Goal: Find specific page/section: Find specific page/section

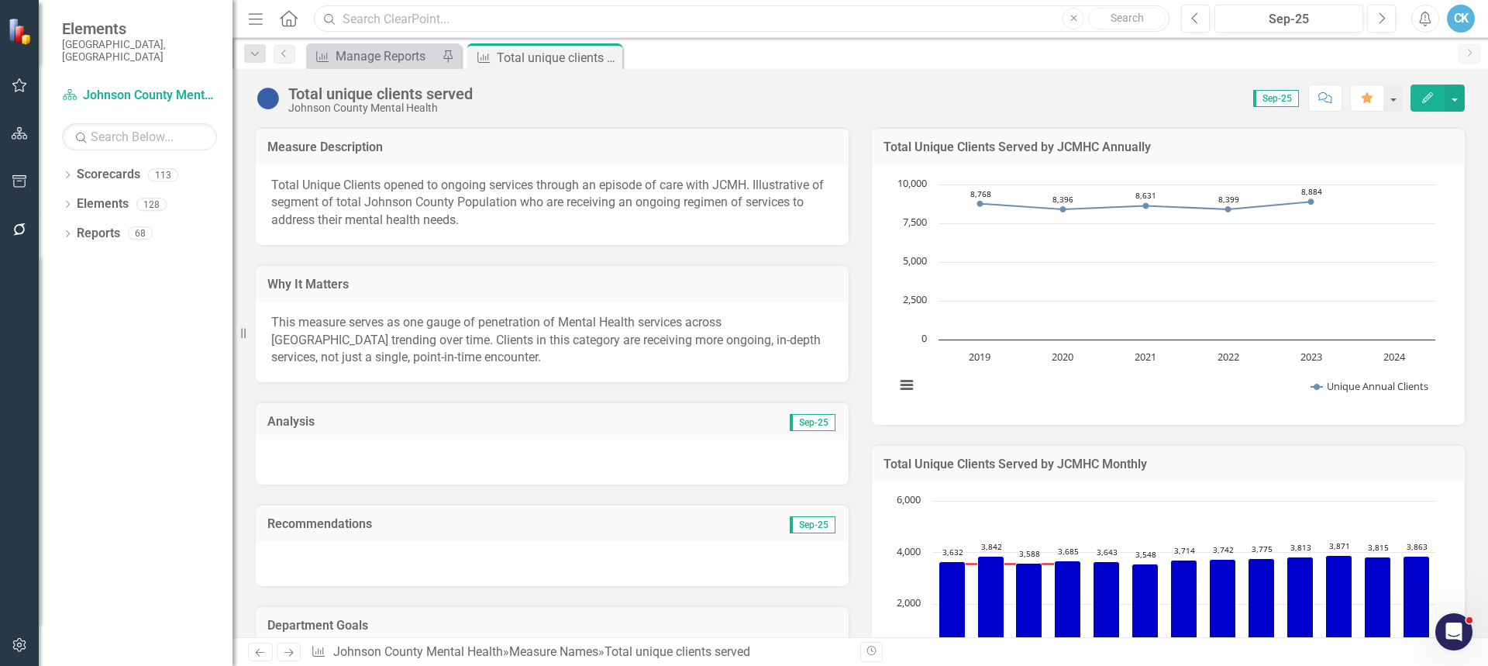
click at [381, 10] on input "text" at bounding box center [742, 18] width 856 height 27
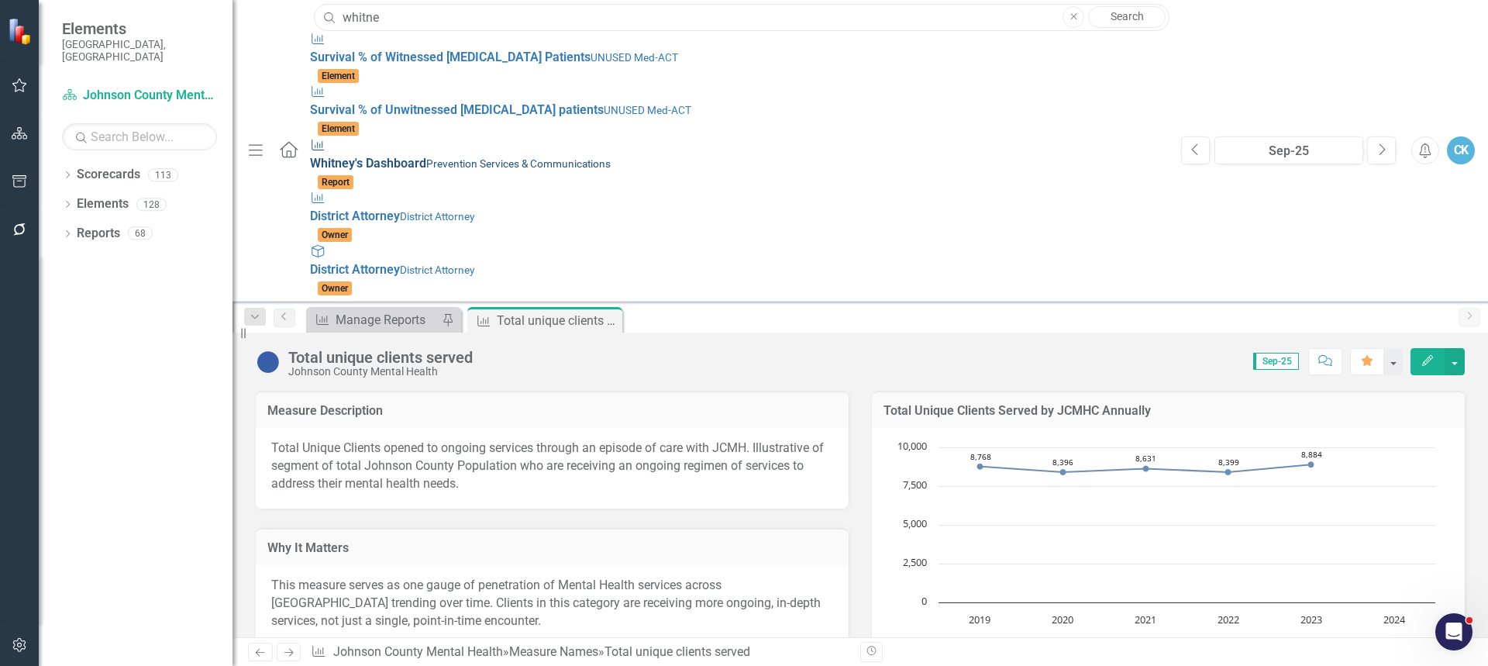
type input "whitne"
click at [329, 156] on span "Whitne y's Dashboard" at bounding box center [368, 163] width 116 height 15
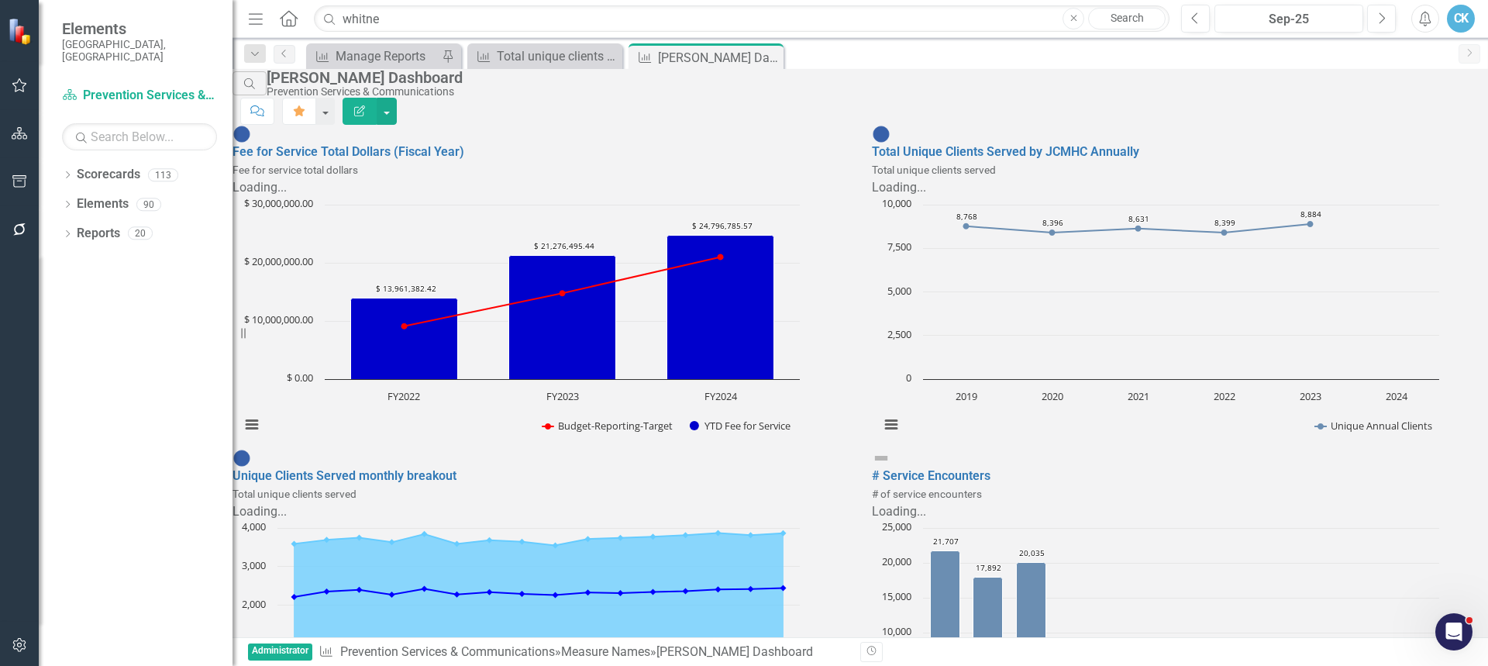
scroll to position [1516, 0]
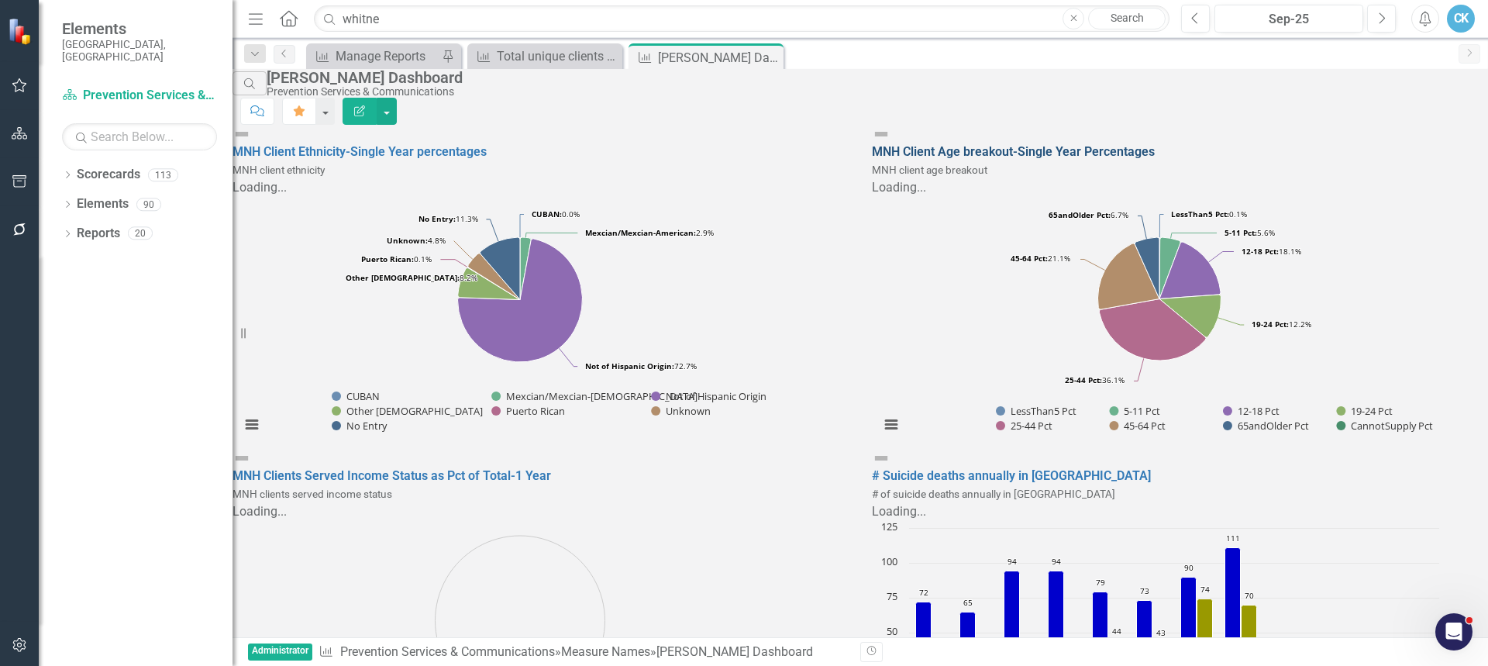
click at [1003, 144] on link "MNH Client Age breakout-Single Year Percentages" at bounding box center [1013, 151] width 283 height 15
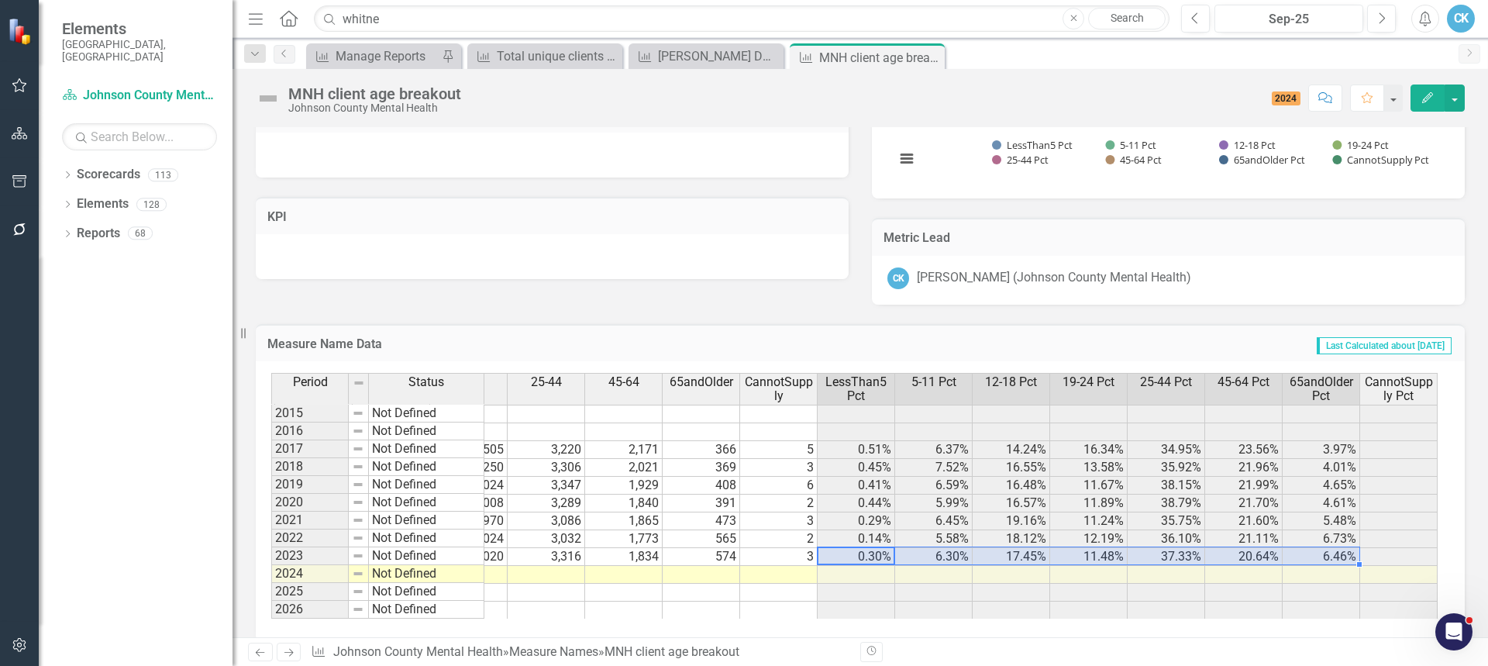
drag, startPoint x: 870, startPoint y: 557, endPoint x: 1308, endPoint y: 551, distance: 437.2
click at [1308, 551] on tr "2023 Not Defined 8,884 27 560 1,550 1,020 3,316 1,834 574 3 0.30% 6.30% 17.45% …" at bounding box center [672, 557] width 1531 height 18
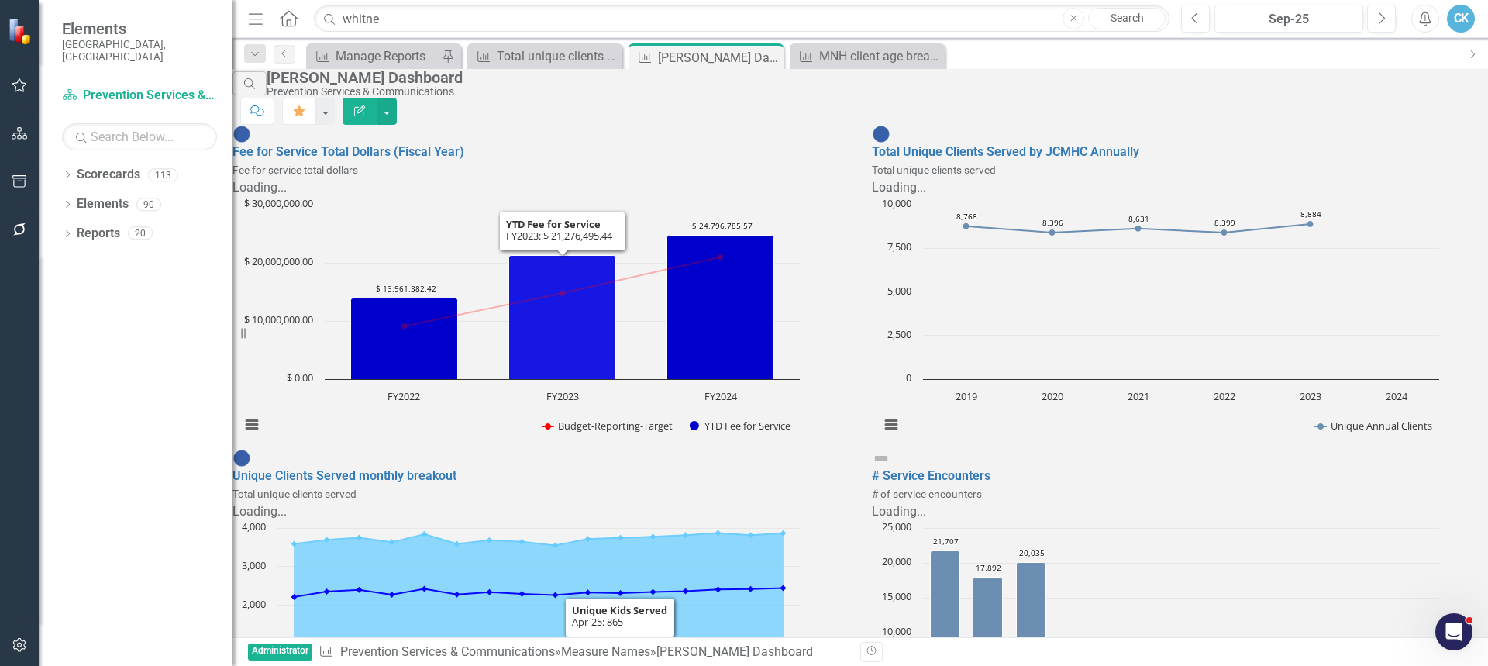
scroll to position [620, 0]
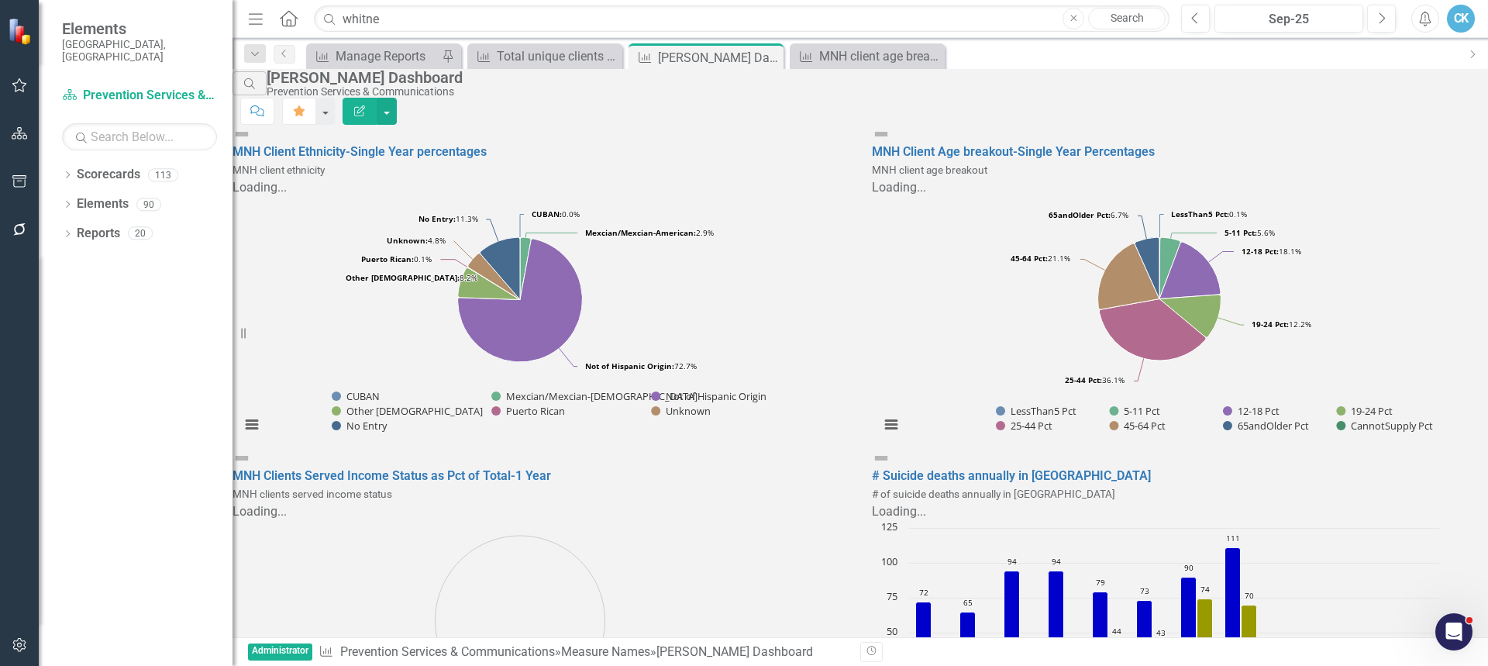
scroll to position [1516, 0]
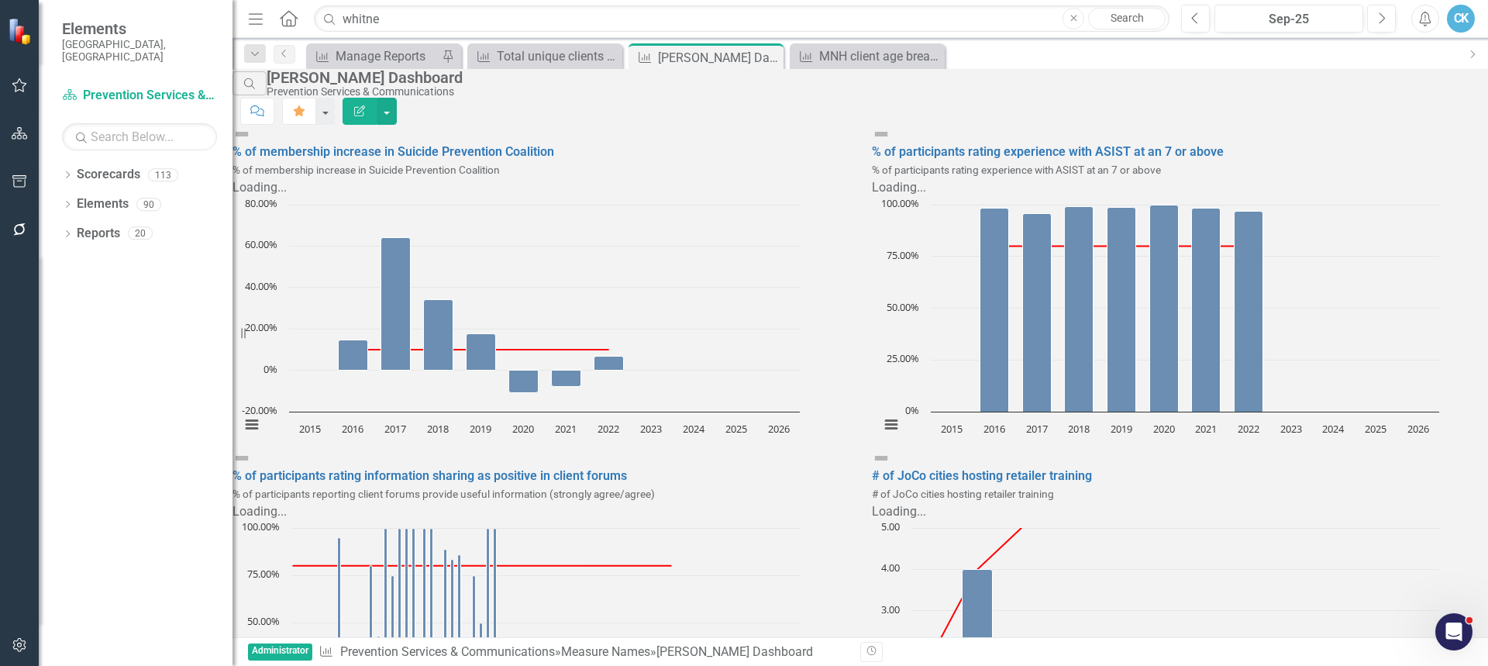
scroll to position [0, 0]
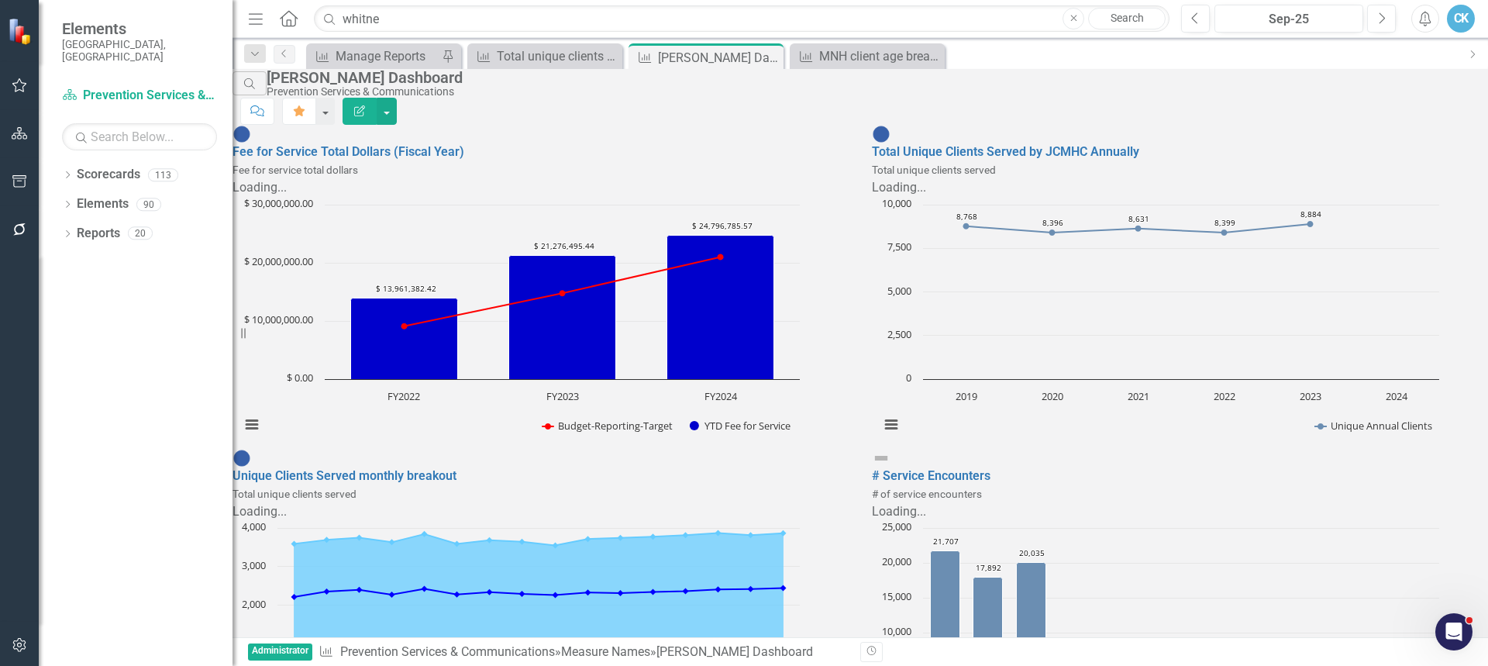
scroll to position [620, 0]
click at [1310, 22] on div "Sep-25" at bounding box center [1289, 19] width 138 height 19
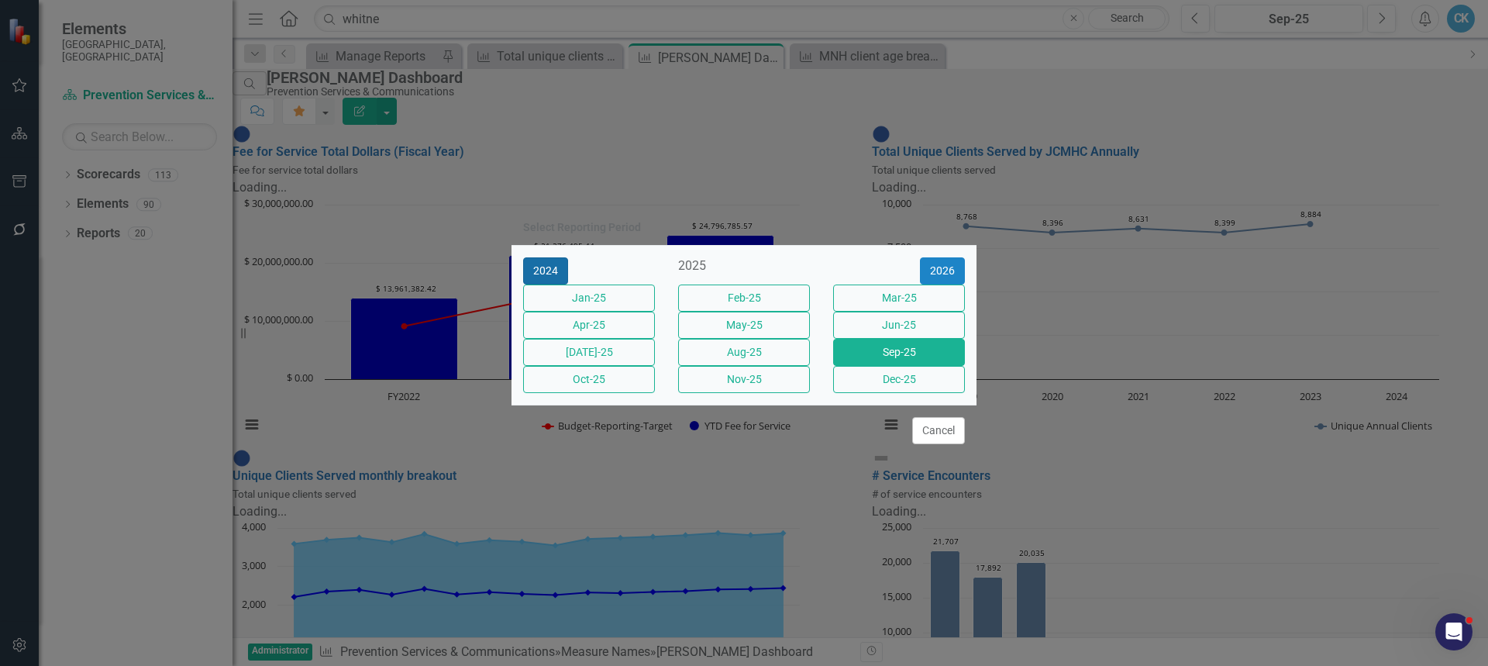
click at [560, 257] on button "2024" at bounding box center [545, 270] width 45 height 27
click at [867, 393] on button "Dec-24" at bounding box center [899, 379] width 132 height 27
